Goal: Book appointment/travel/reservation

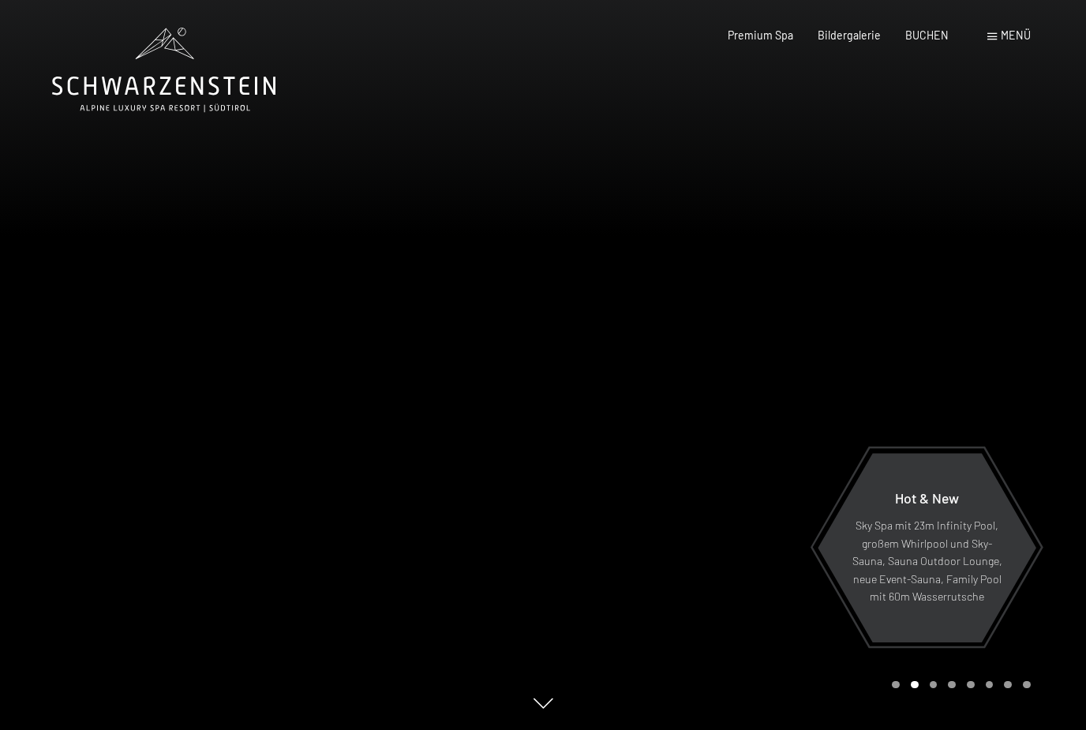
click at [193, 94] on icon at bounding box center [163, 86] width 223 height 19
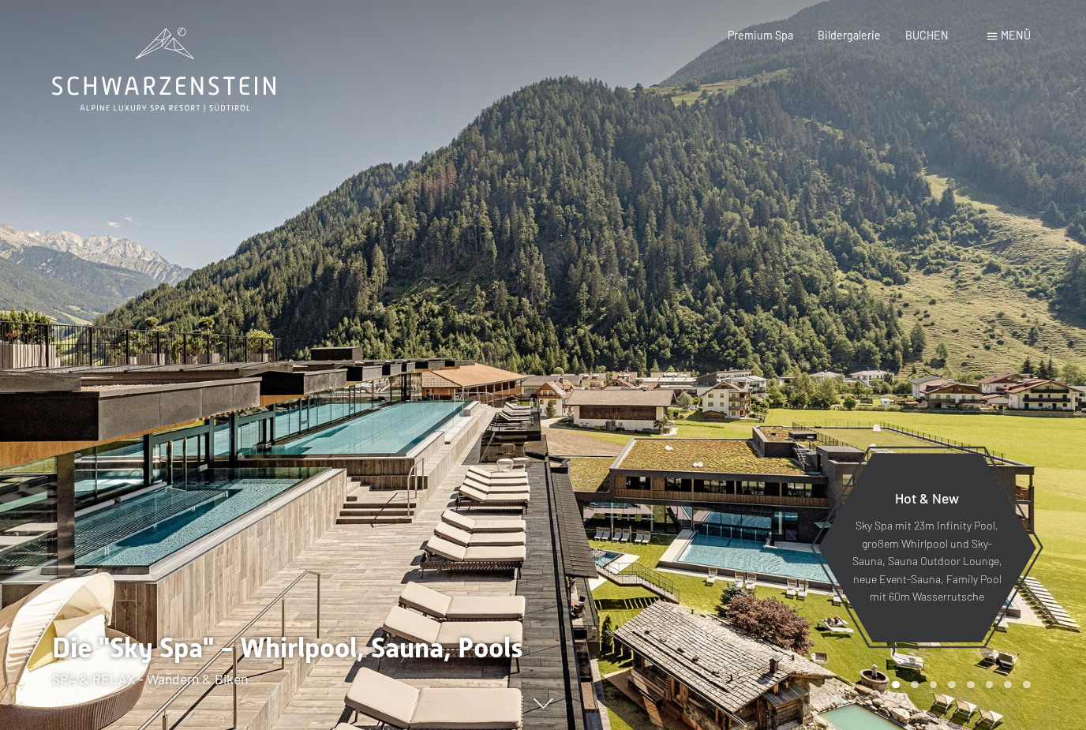
click at [845, 42] on div "Premium Spa Bildergalerie BUCHEN" at bounding box center [826, 36] width 294 height 16
click at [858, 37] on span "Bildergalerie" at bounding box center [848, 34] width 63 height 13
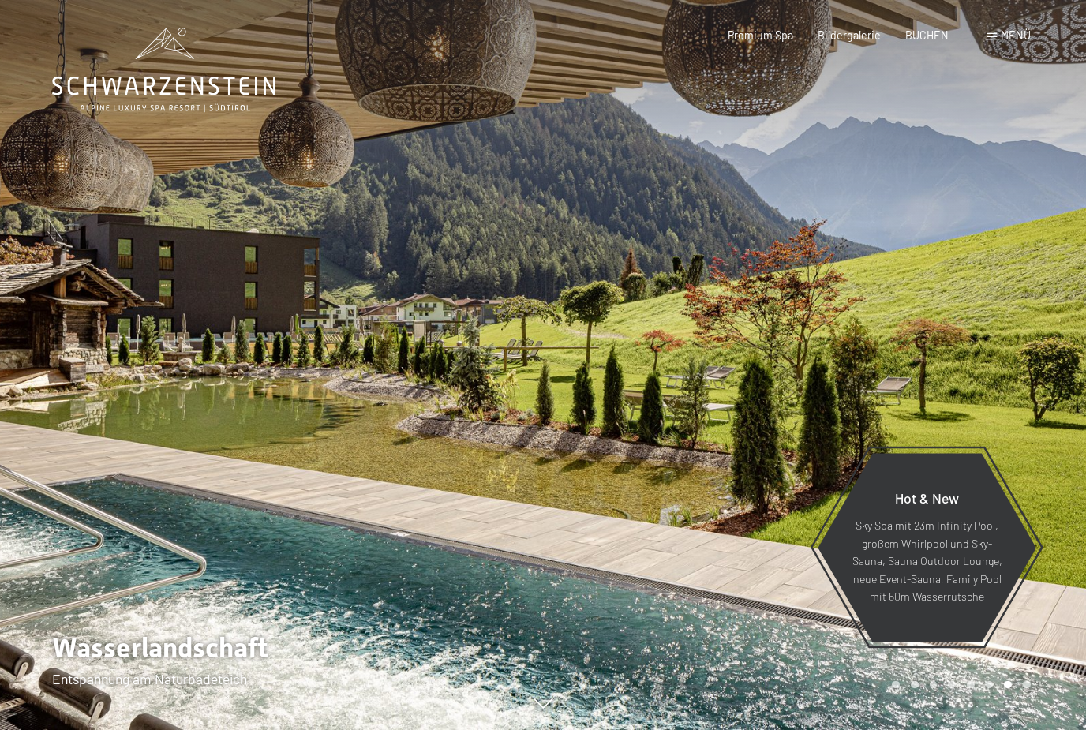
click at [995, 39] on span at bounding box center [991, 36] width 9 height 7
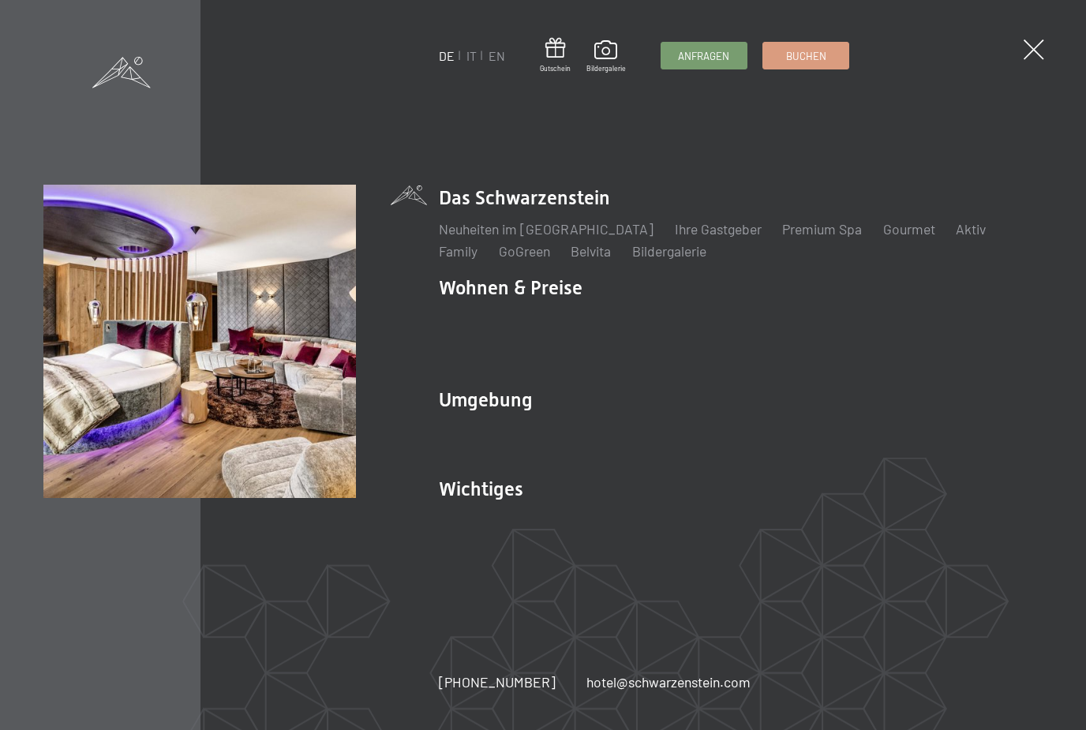
click at [638, 324] on link "Zimmer & Preise" at bounding box center [613, 317] width 99 height 17
click at [634, 321] on link "Zimmer & Preise" at bounding box center [613, 317] width 99 height 17
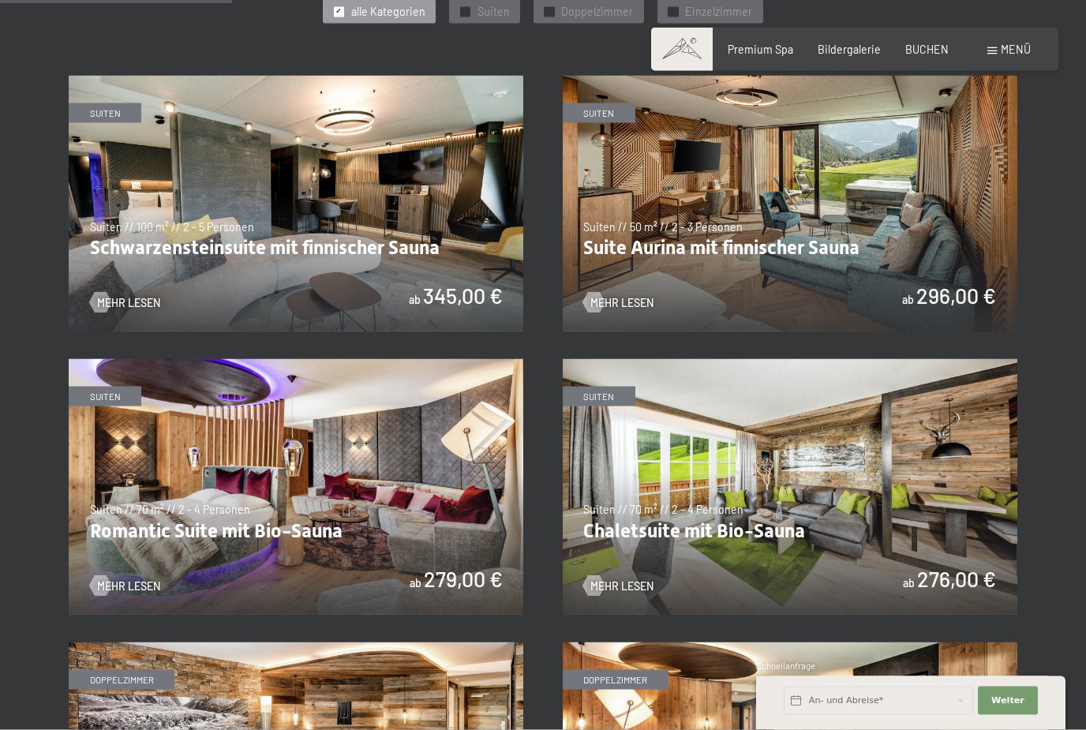
scroll to position [804, 0]
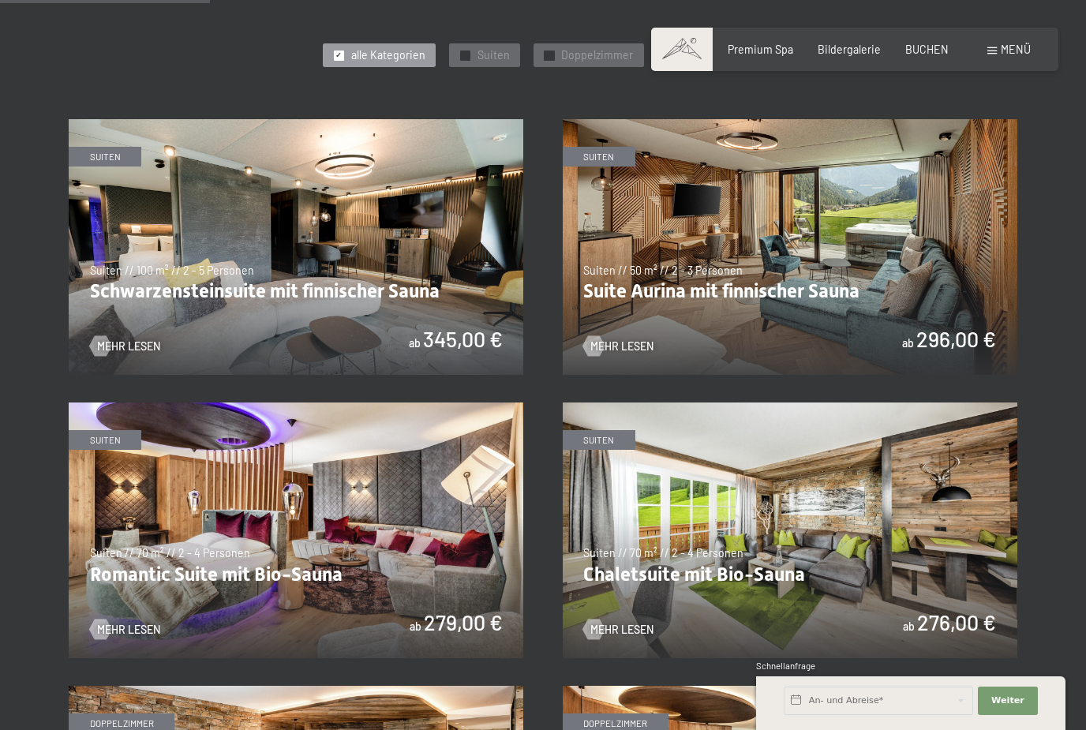
click at [484, 55] on span "Suiten" at bounding box center [493, 55] width 32 height 16
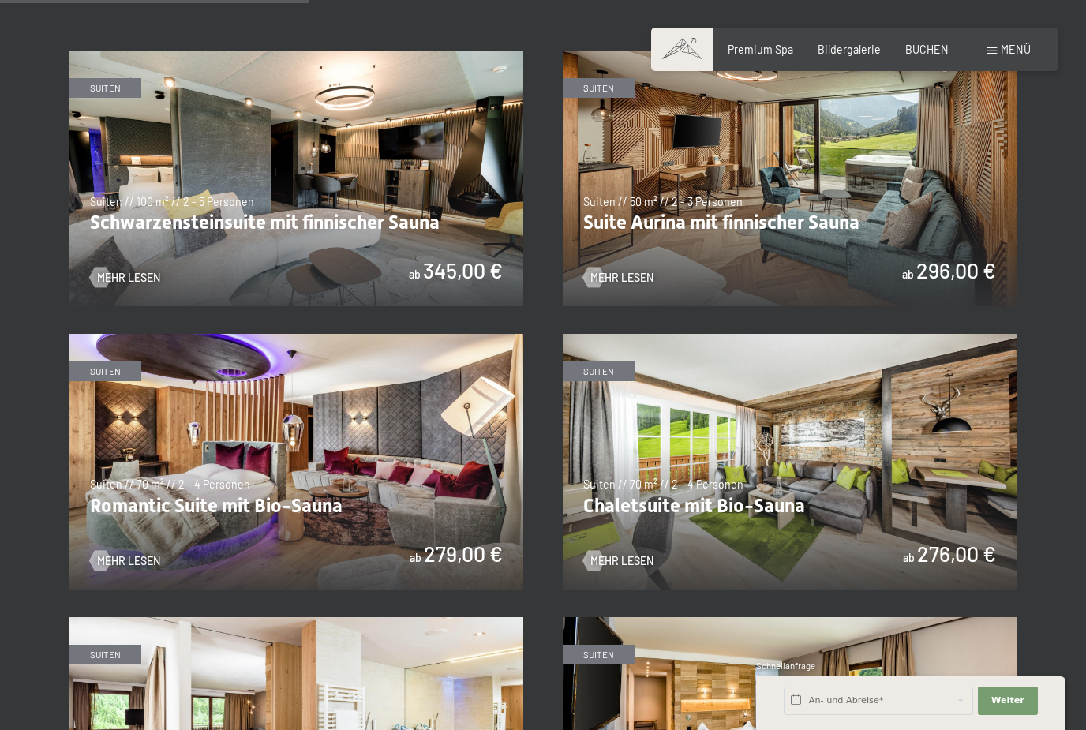
scroll to position [872, 0]
click at [290, 458] on img at bounding box center [296, 463] width 454 height 256
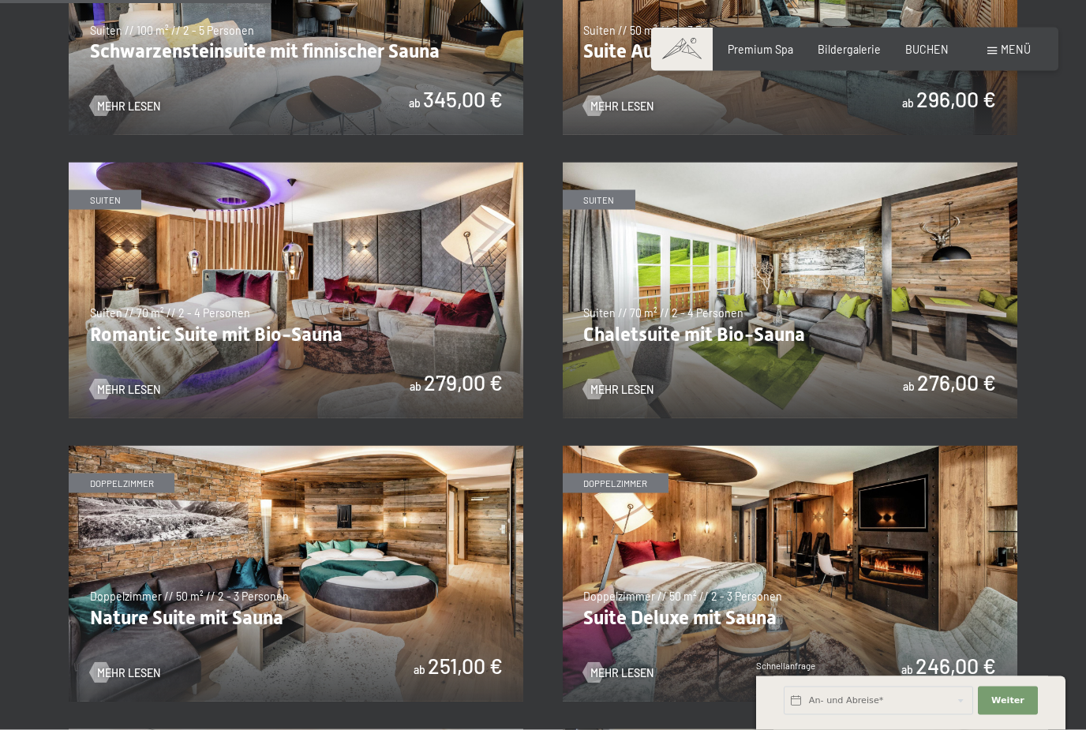
scroll to position [1063, 0]
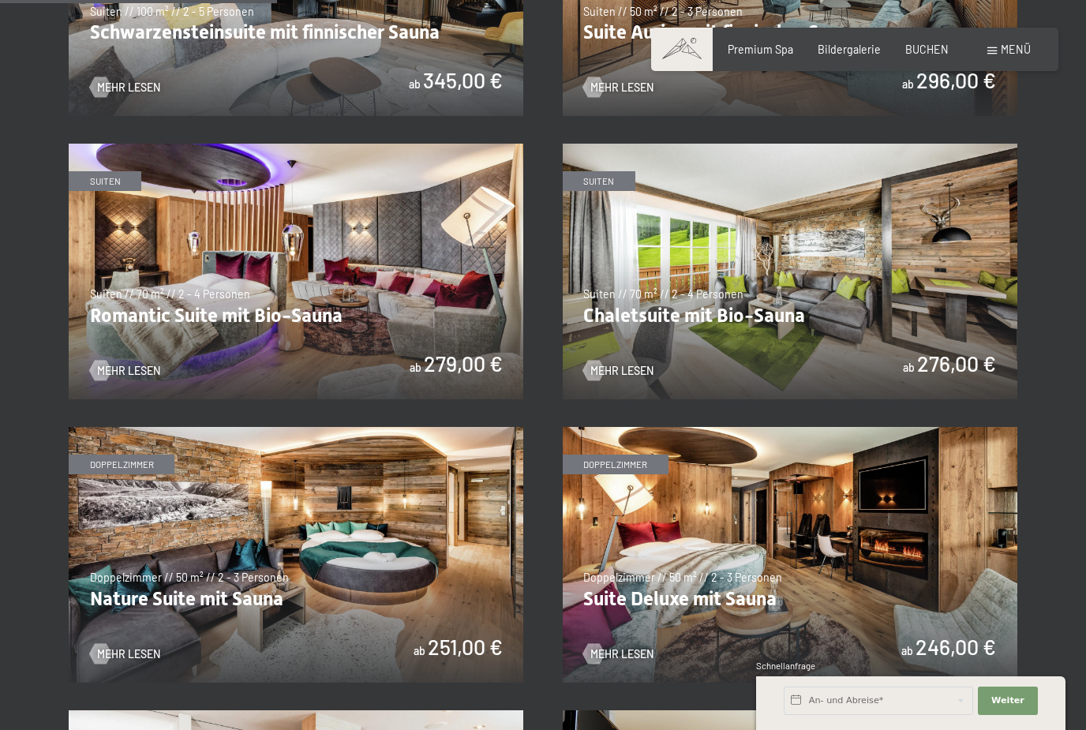
click at [836, 551] on img at bounding box center [790, 555] width 454 height 256
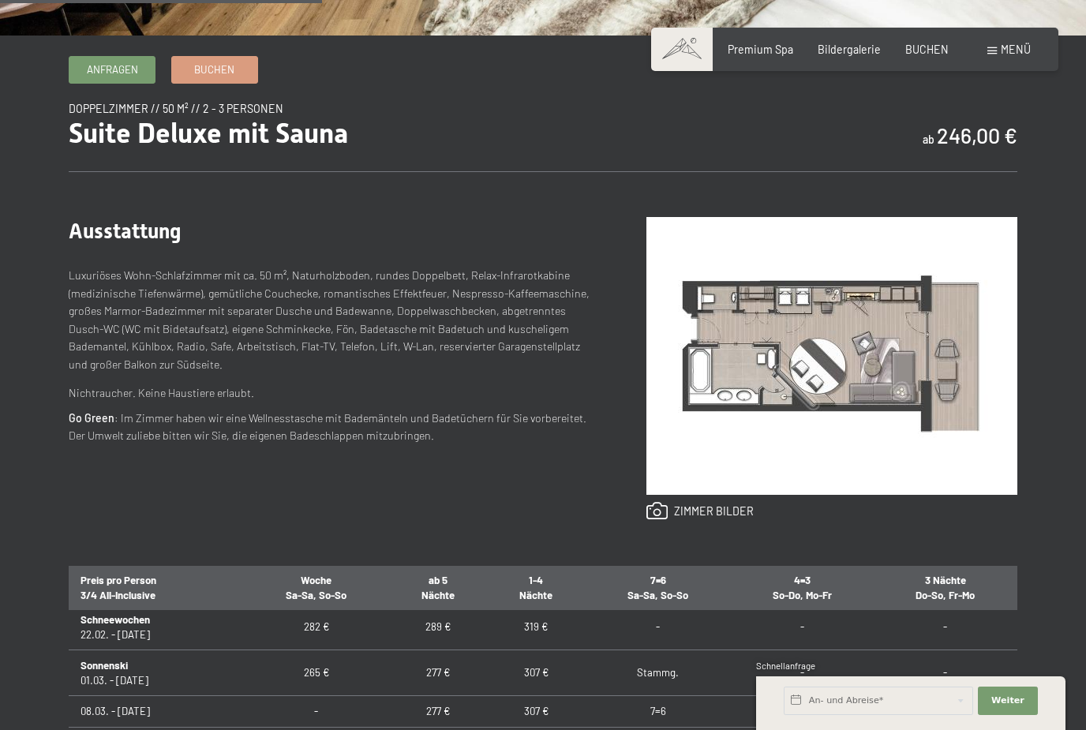
scroll to position [514, 0]
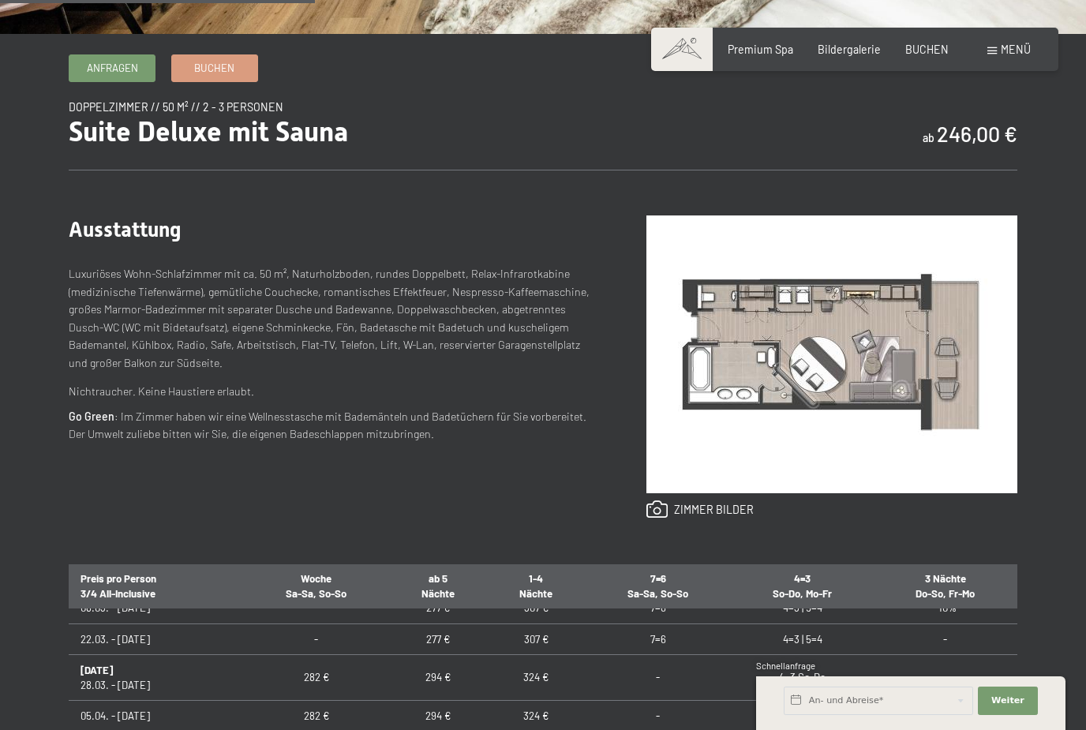
click at [721, 519] on link at bounding box center [700, 509] width 108 height 19
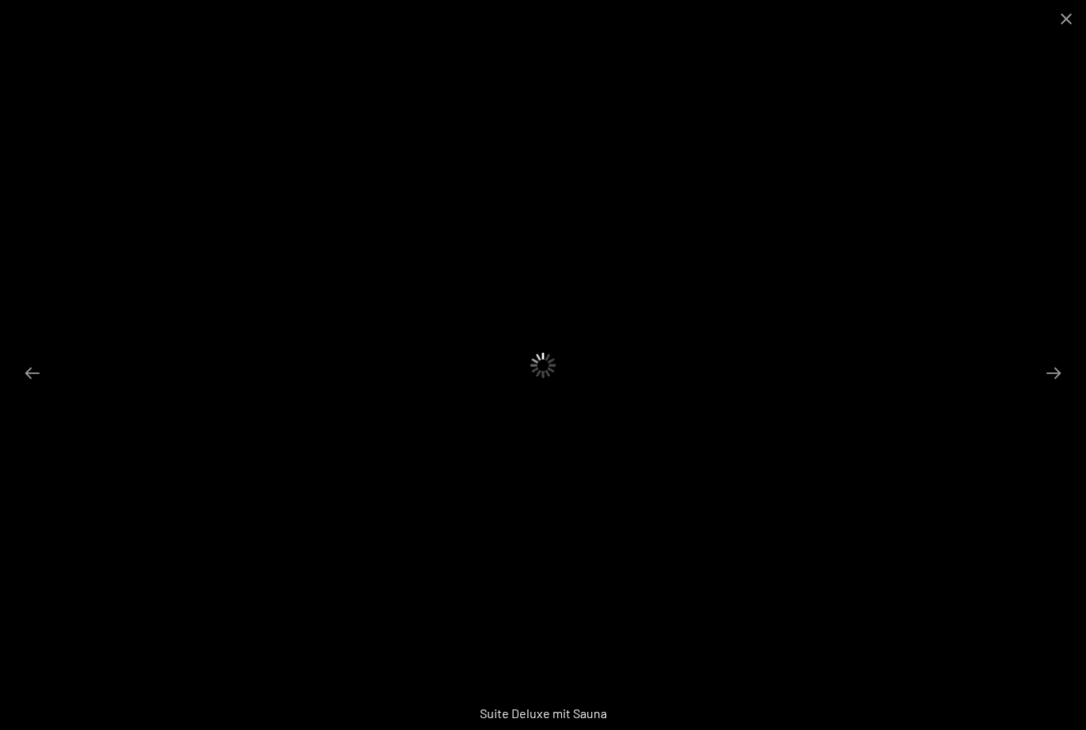
scroll to position [865, 0]
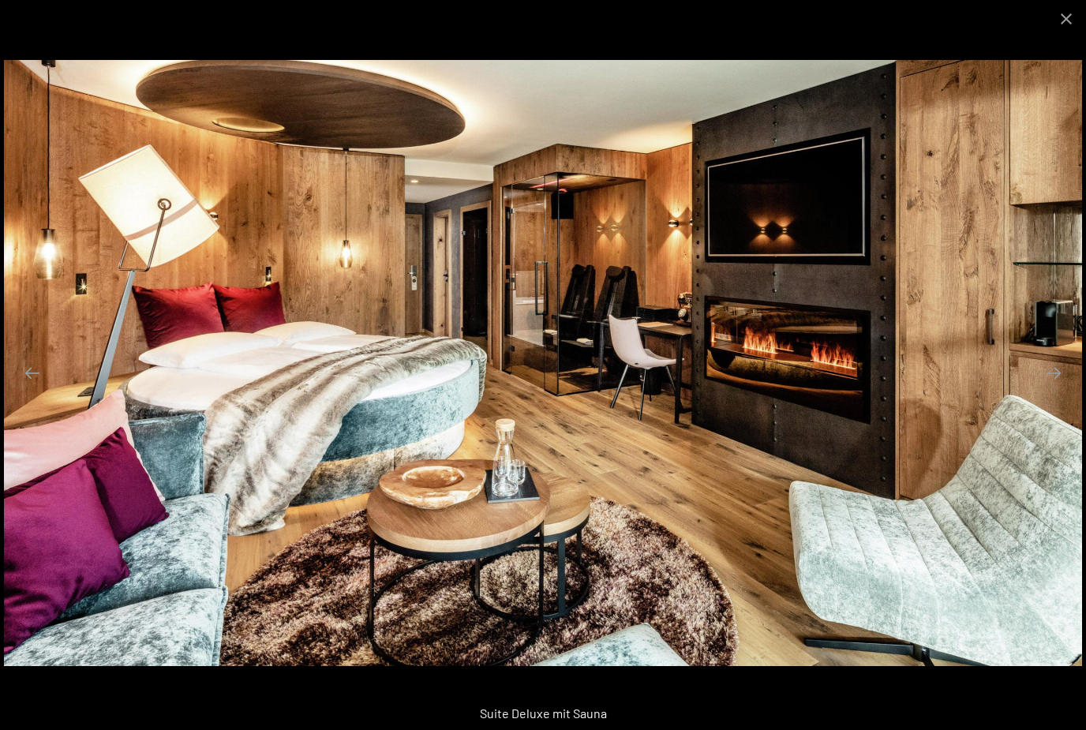
click at [1051, 388] on button "Next slide" at bounding box center [1053, 372] width 33 height 31
click at [1065, 24] on button "Close gallery" at bounding box center [1065, 18] width 39 height 37
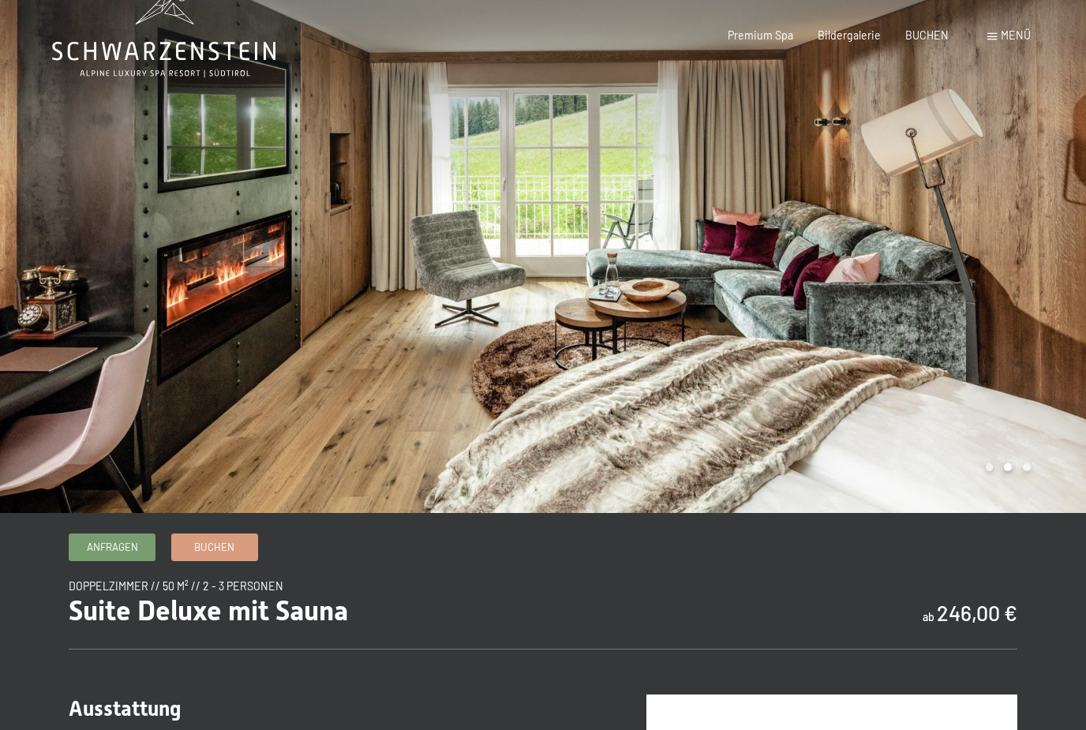
scroll to position [0, 0]
